Goal: Check status: Check status

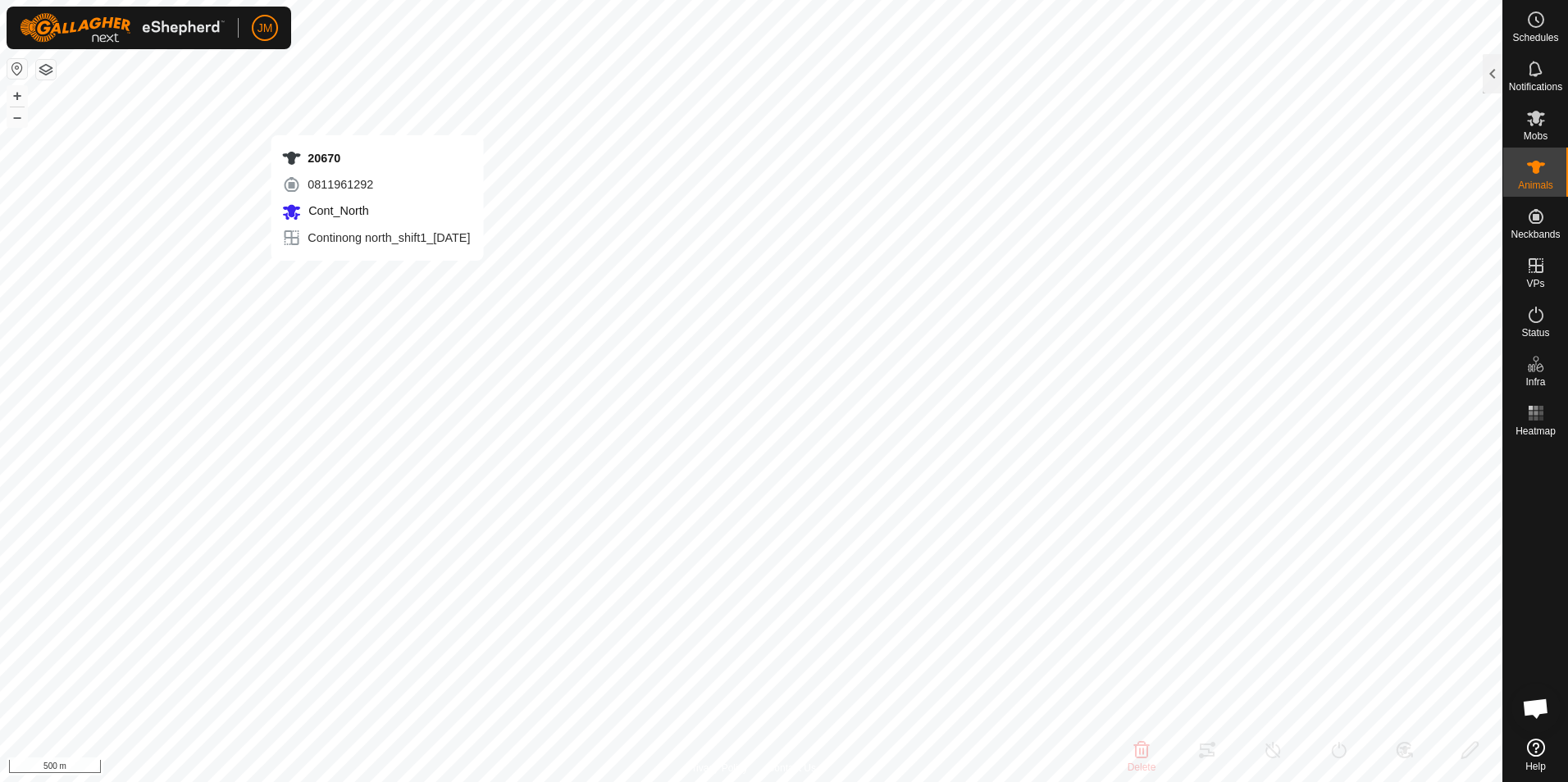
type input "20670"
type input "-"
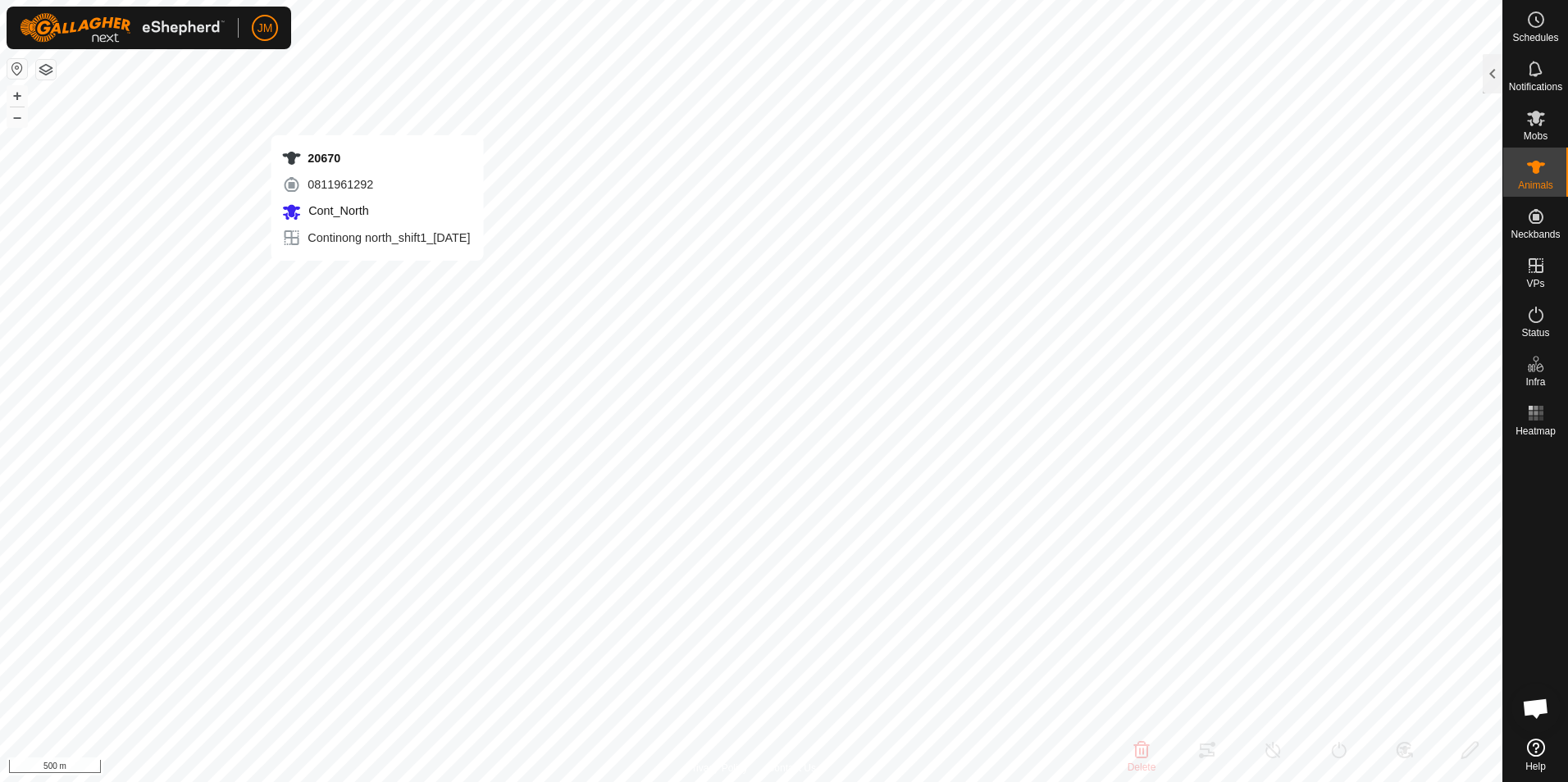
type input "-"
type input "21593"
type input "-"
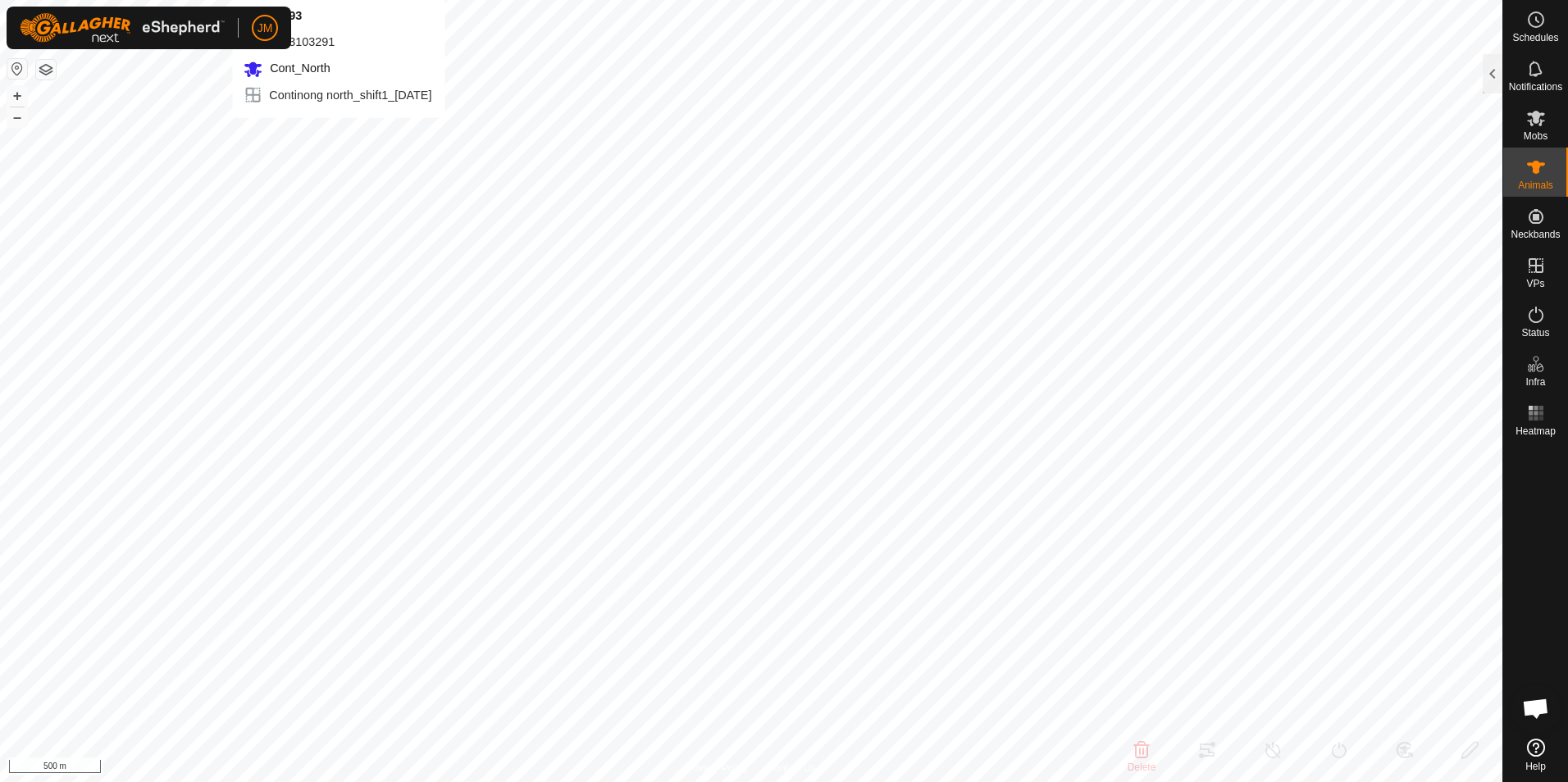
type input "-"
type input "240223"
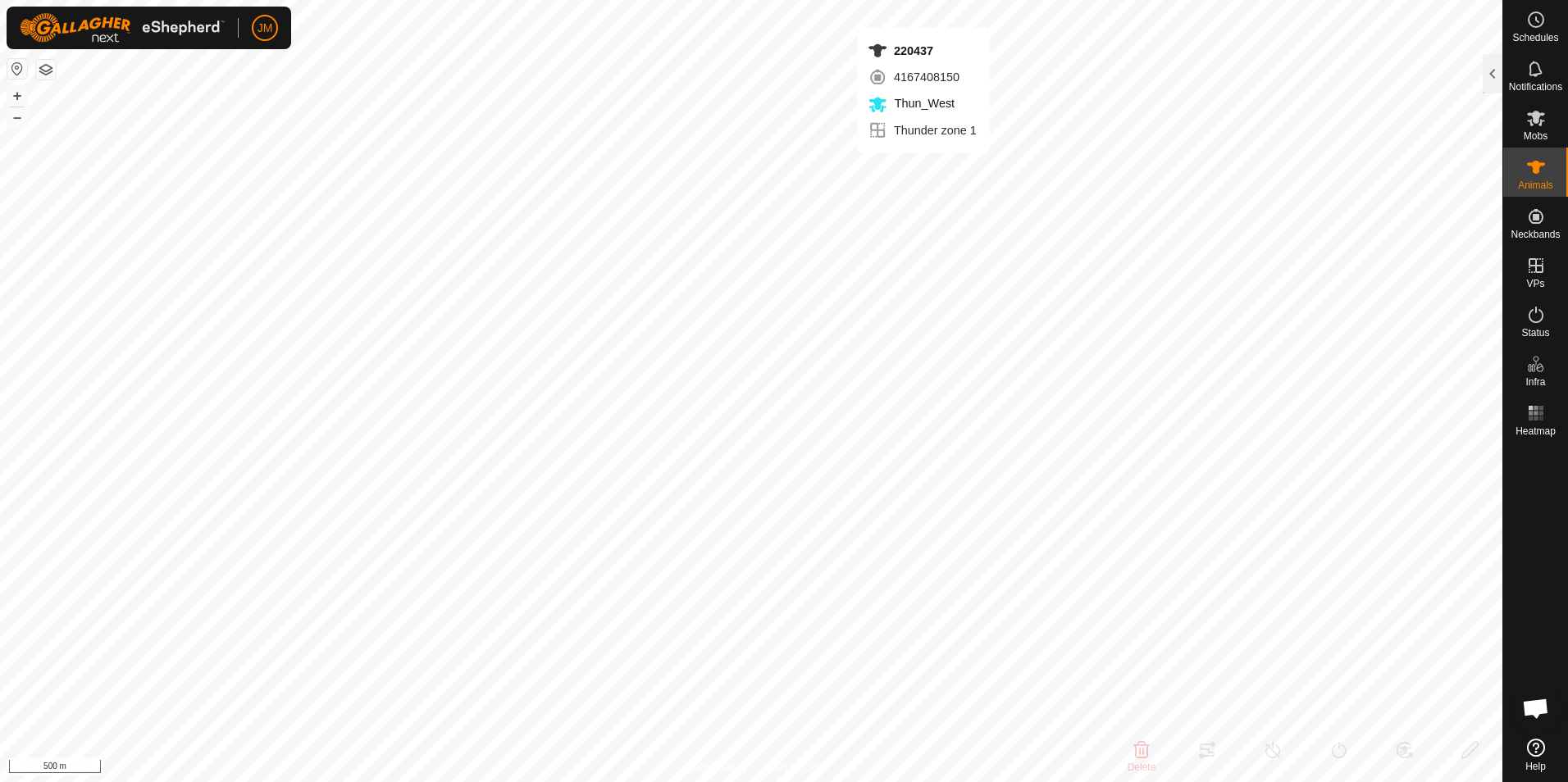
type input "-"
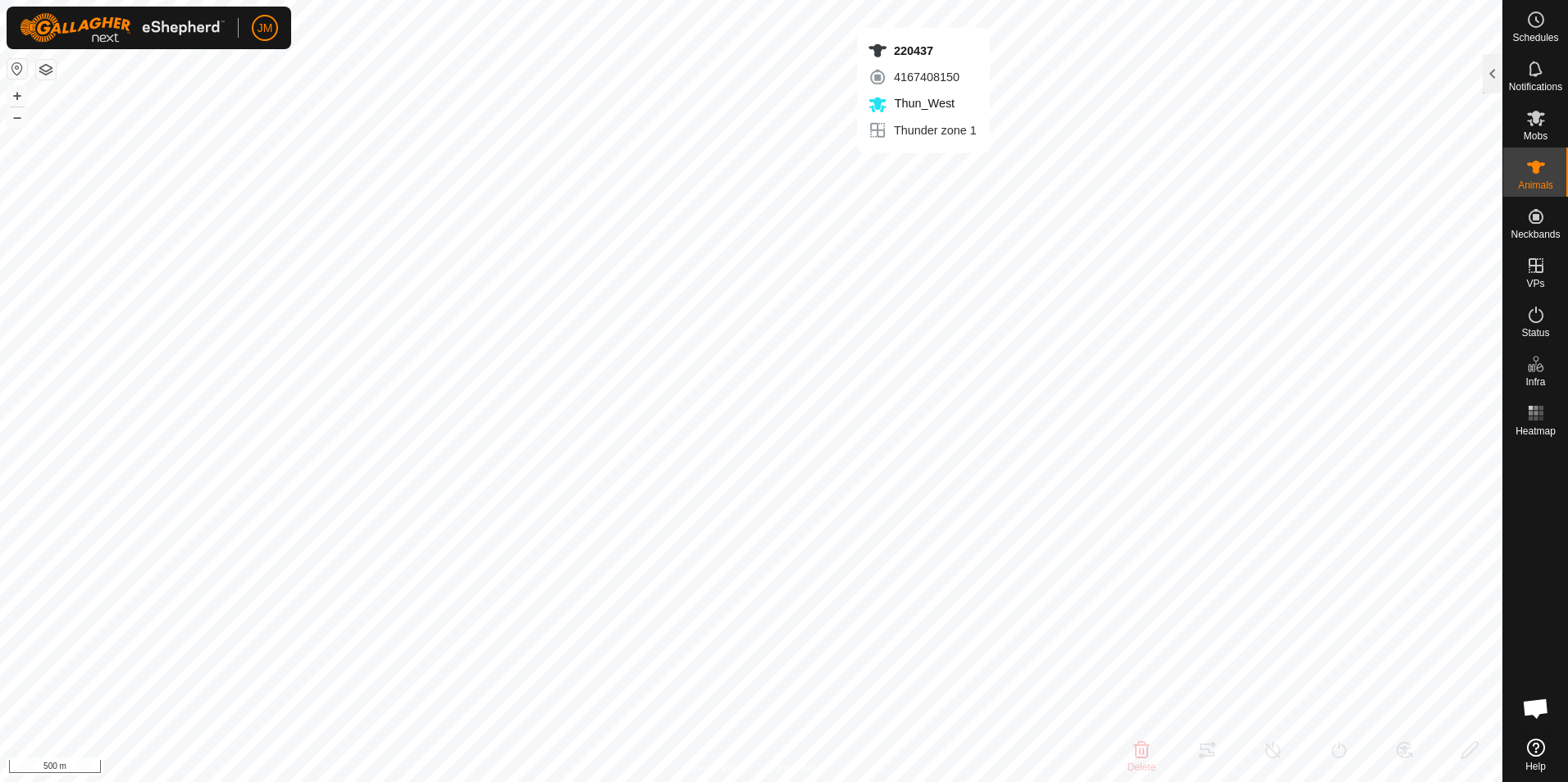
type input "-"
type input "20400"
type input "-"
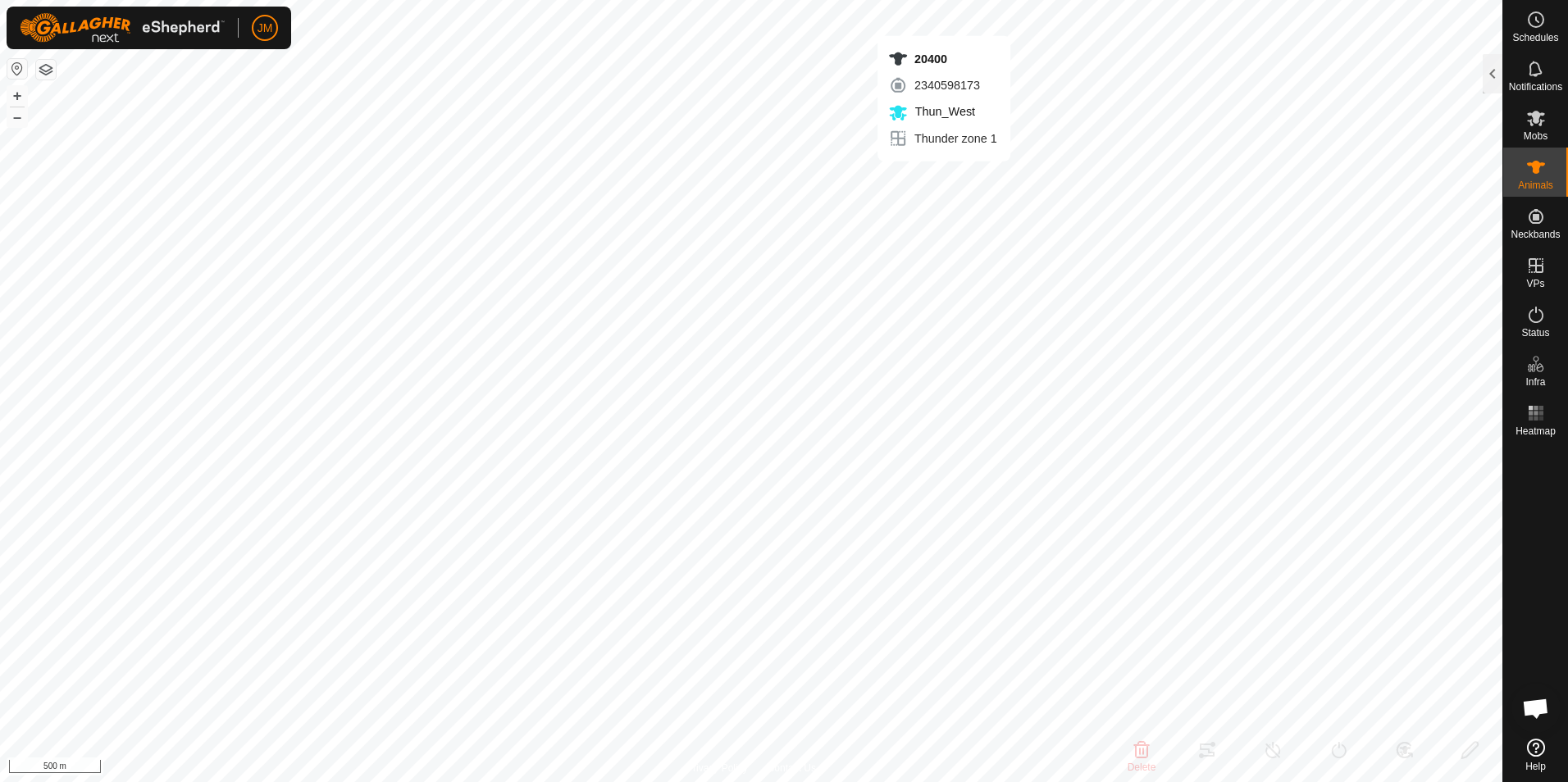
type input "-"
